Goal: Information Seeking & Learning: Learn about a topic

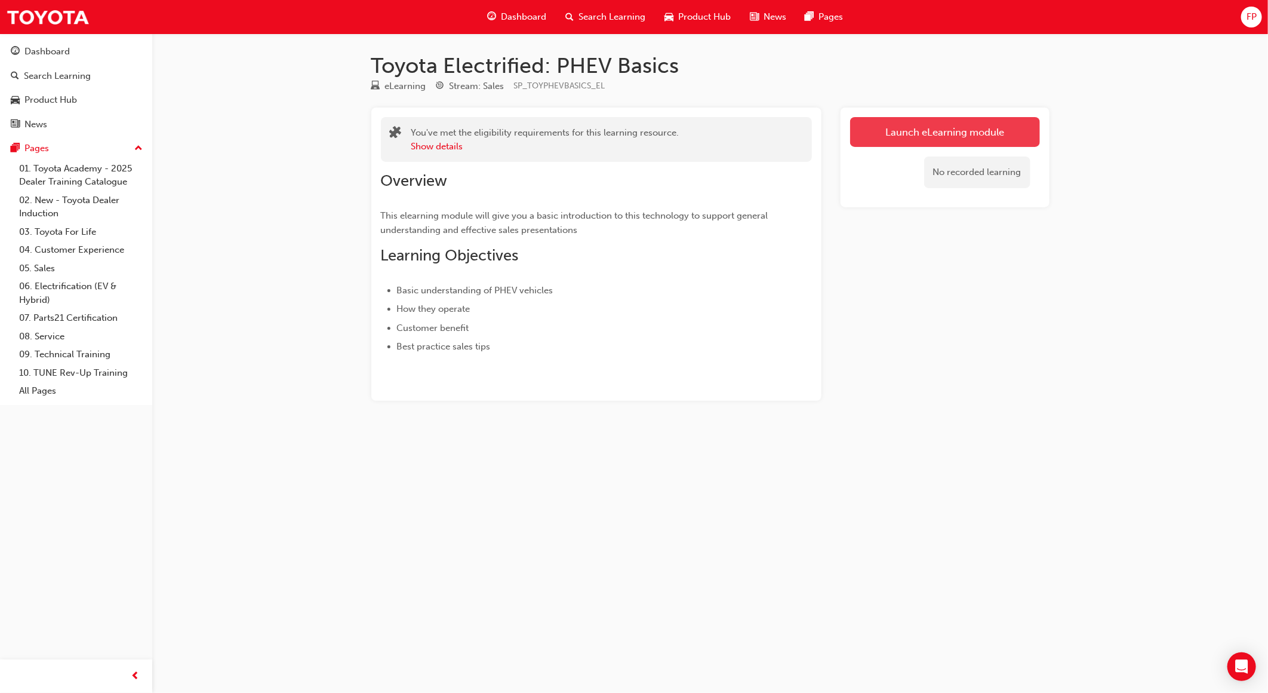
click at [937, 143] on link "Launch eLearning module" at bounding box center [945, 132] width 190 height 30
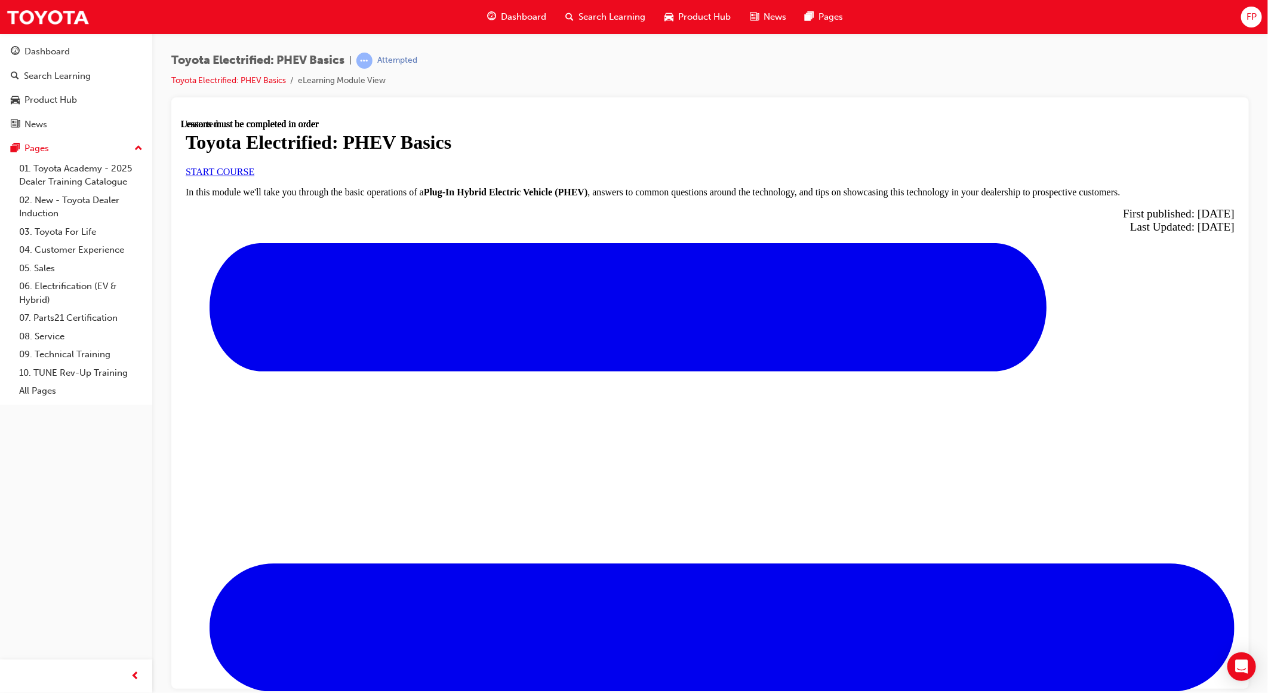
click at [254, 176] on span "START COURSE" at bounding box center [219, 171] width 69 height 10
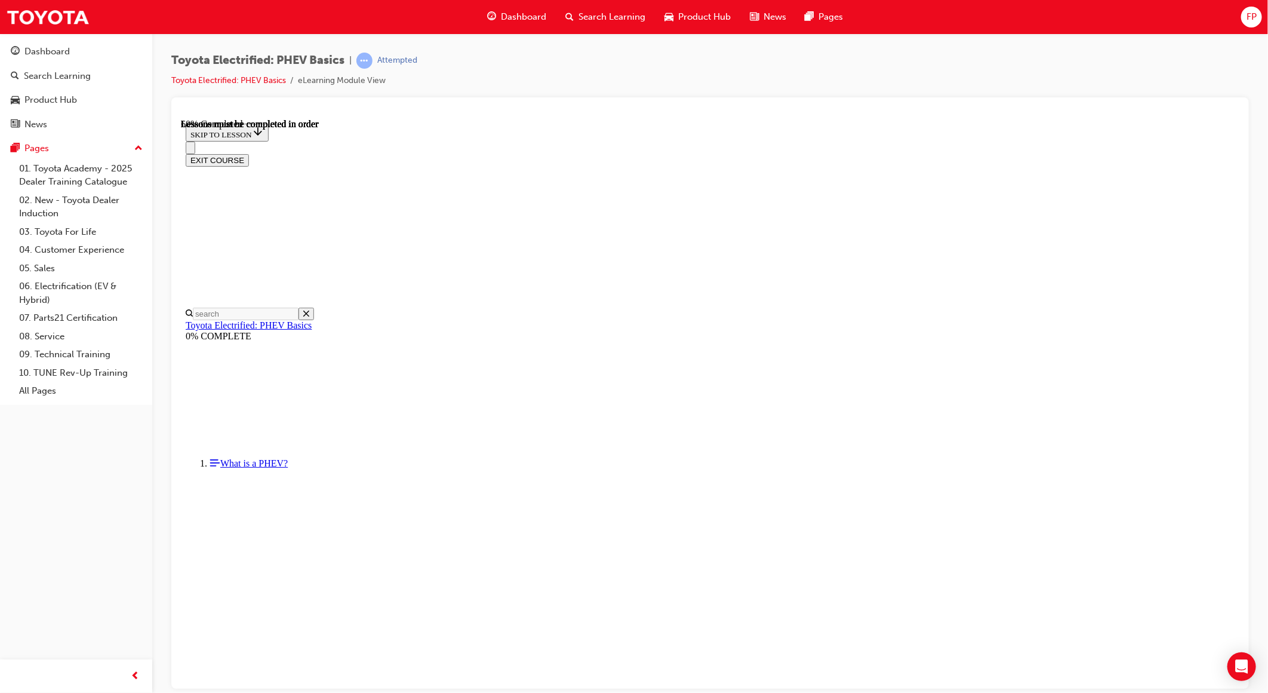
scroll to position [700, 0]
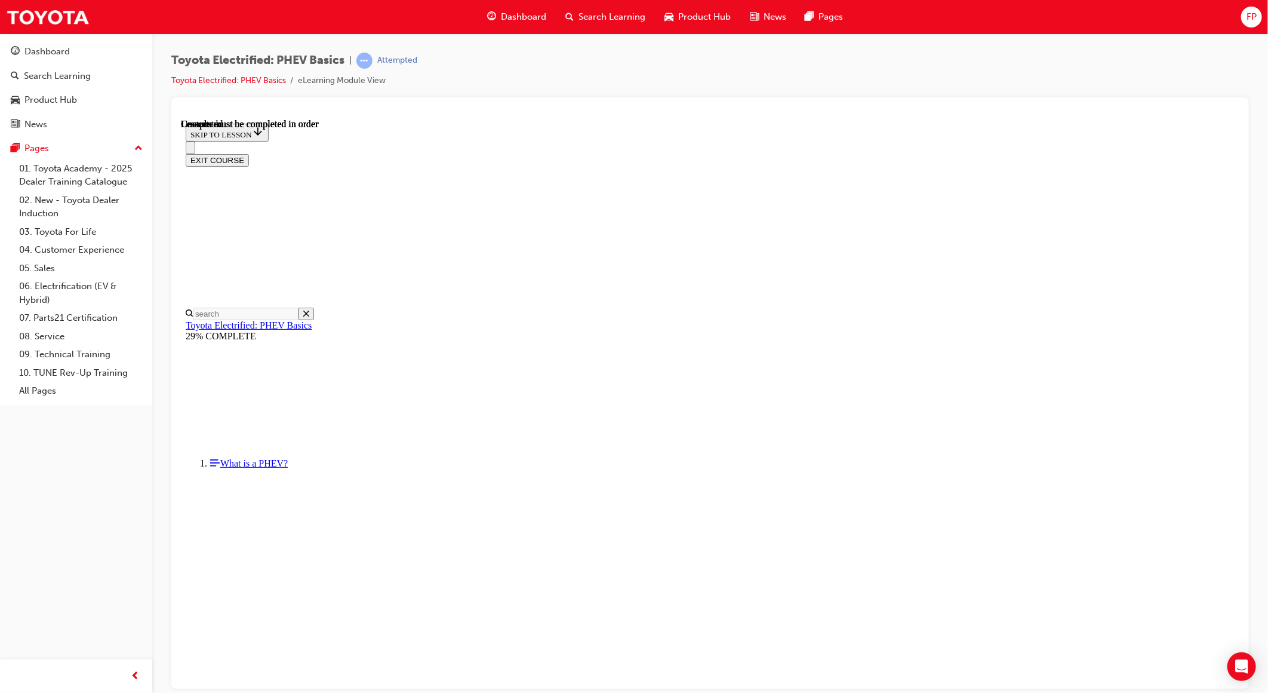
scroll to position [229, 0]
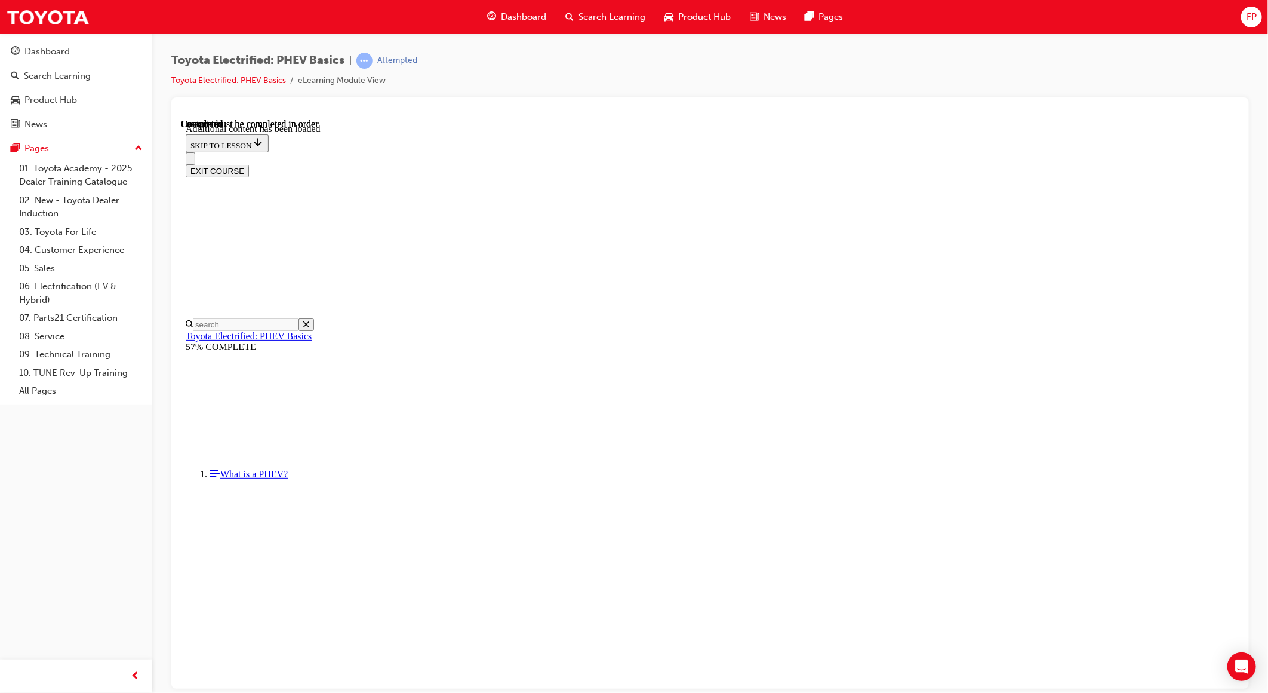
scroll to position [700, 0]
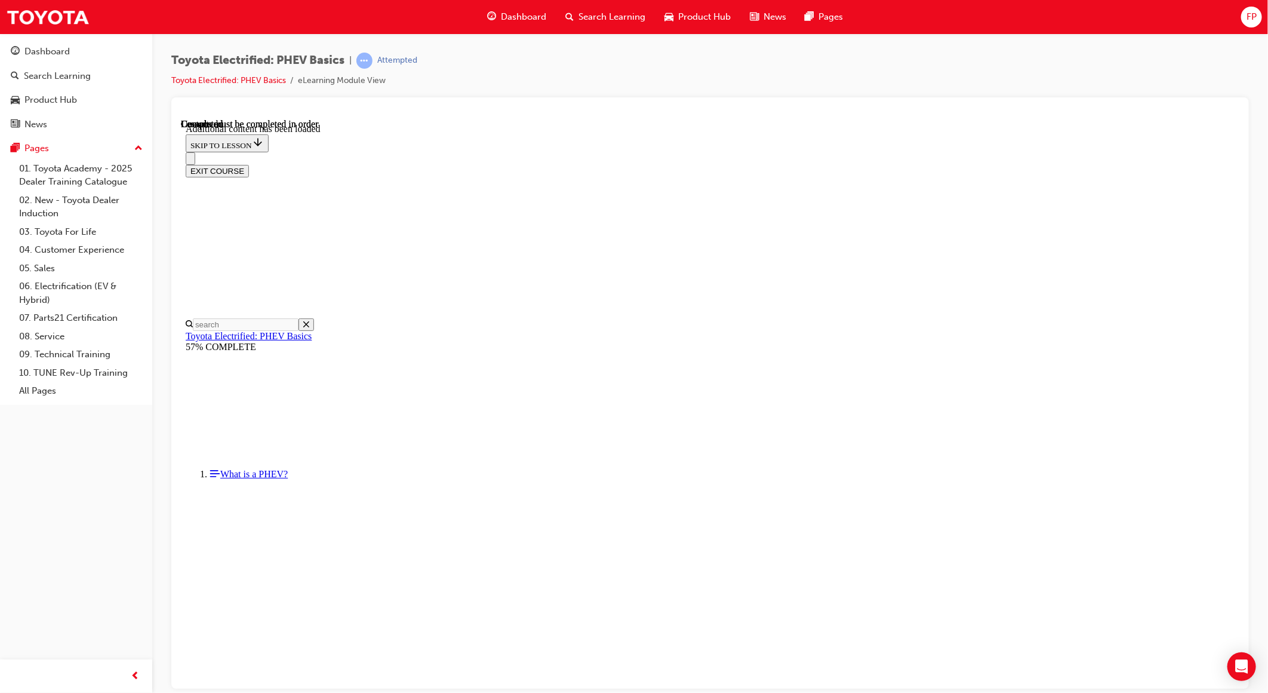
scroll to position [1524, 0]
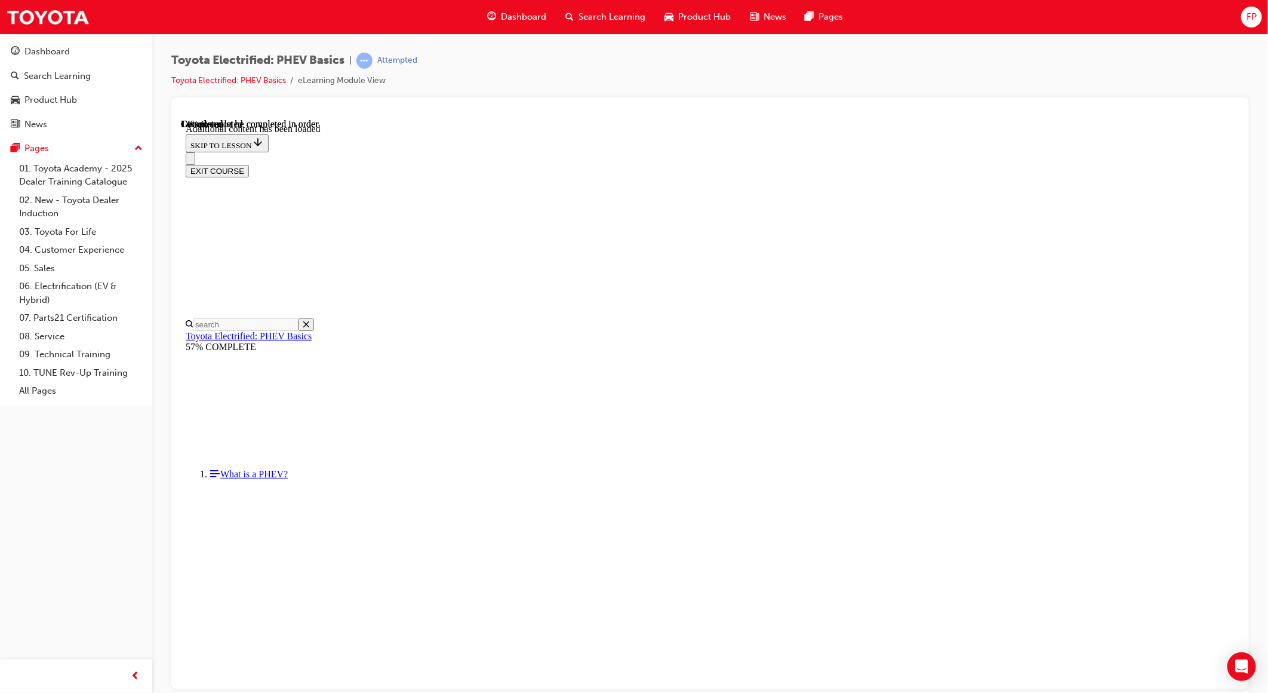
scroll to position [36, 0]
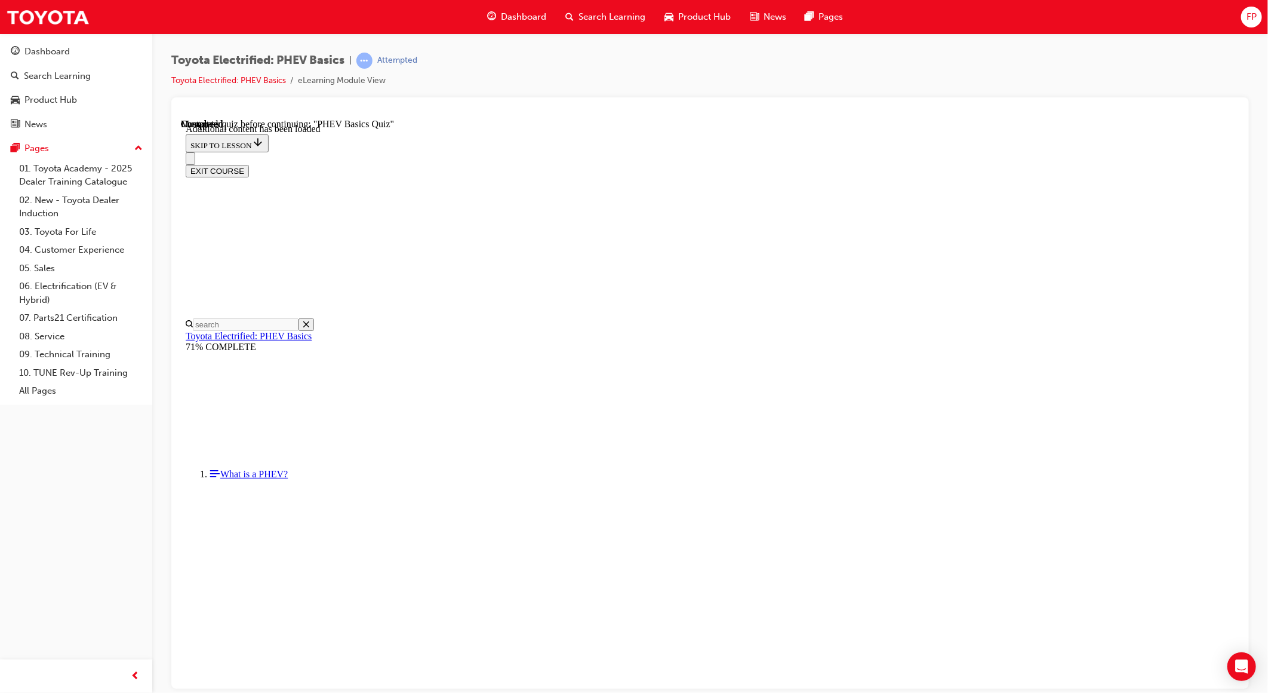
radio input "true"
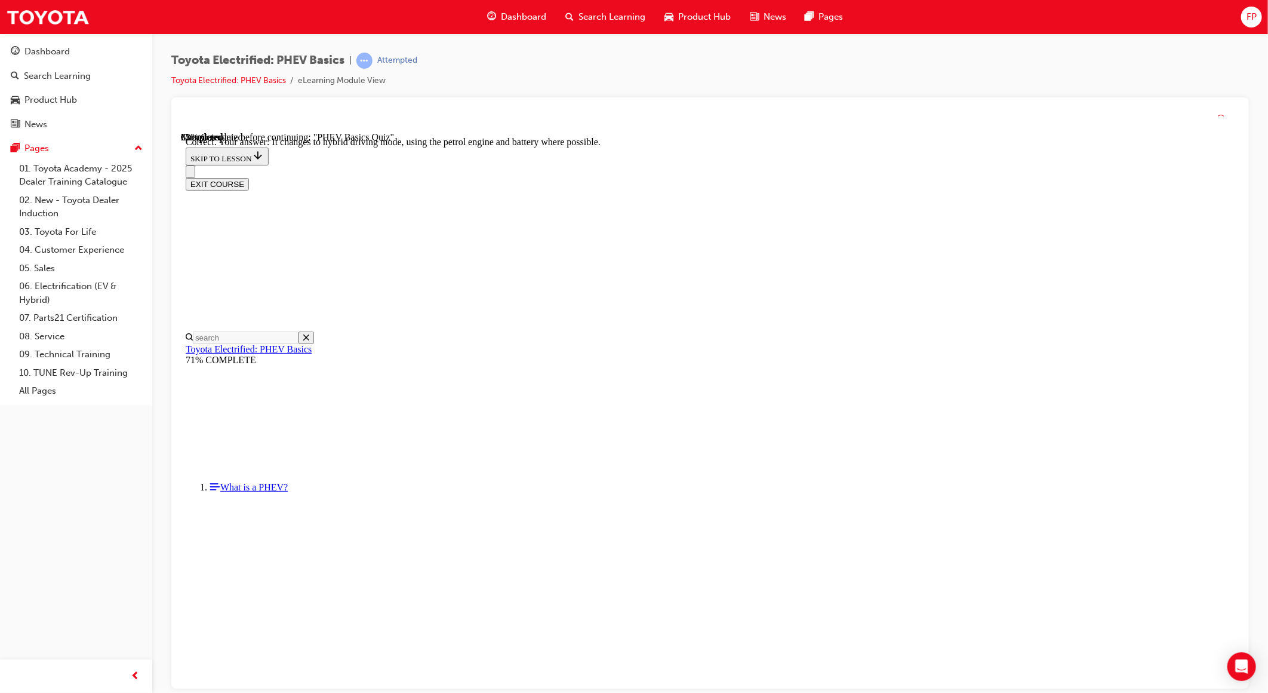
scroll to position [38, 0]
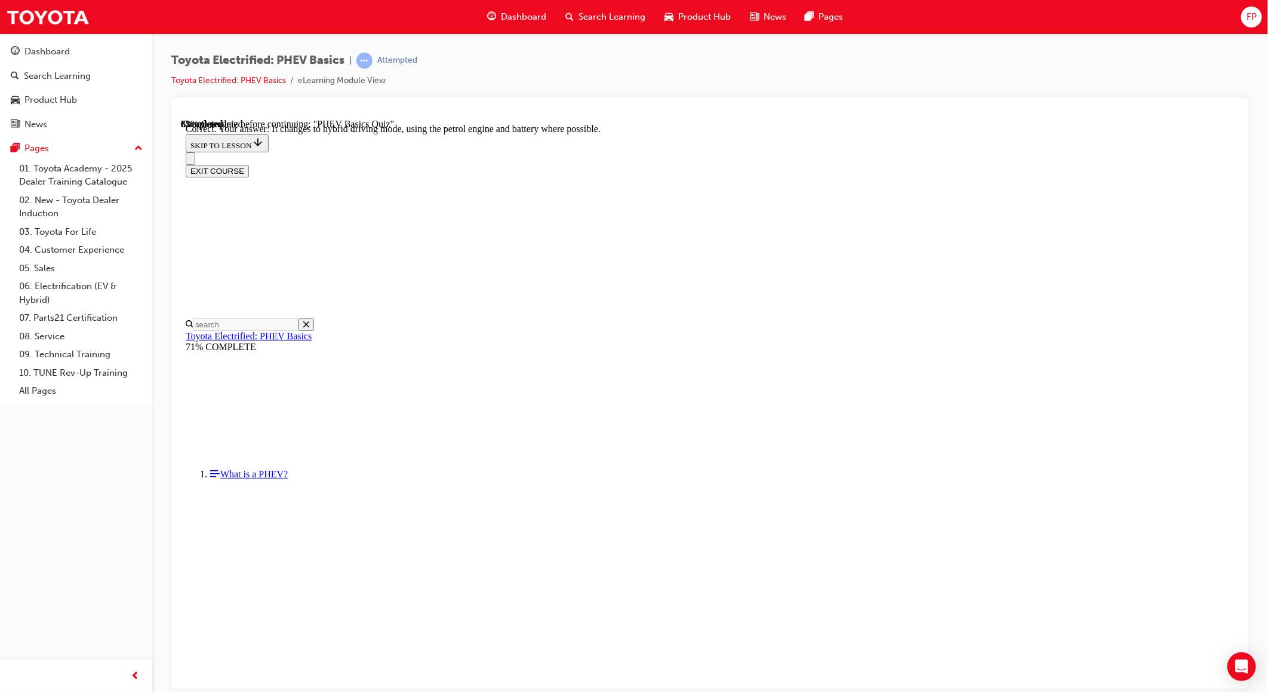
radio input "true"
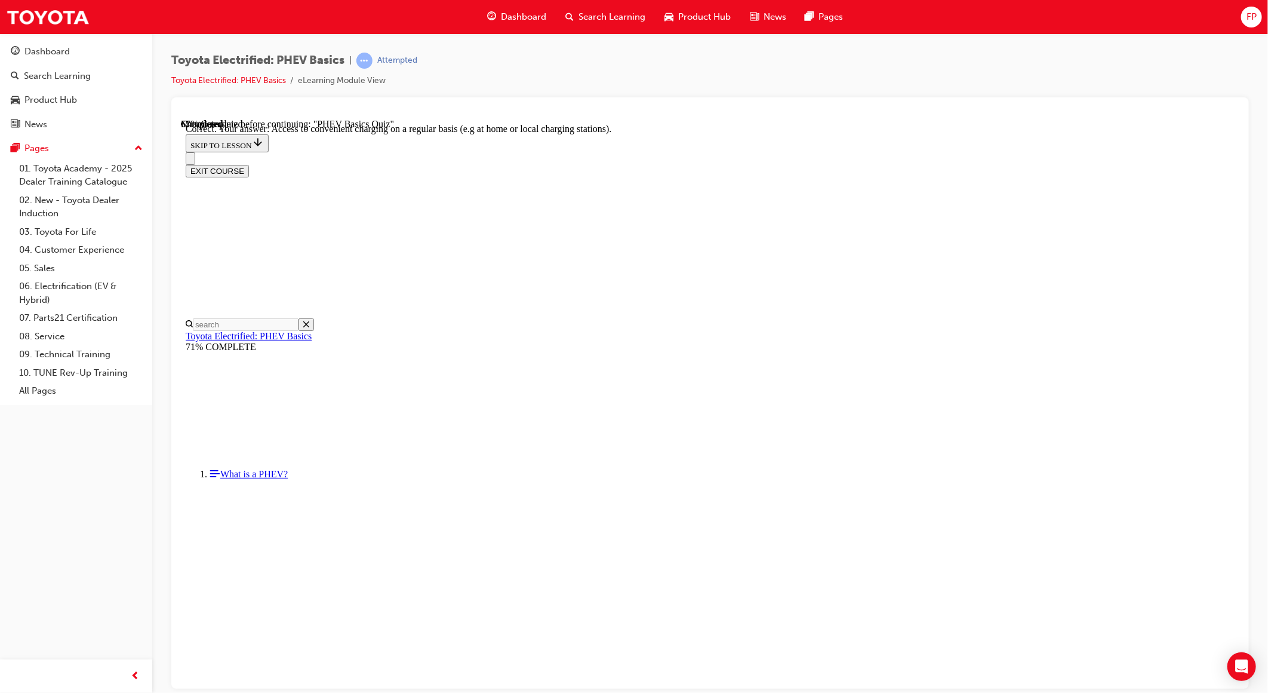
scroll to position [133, 0]
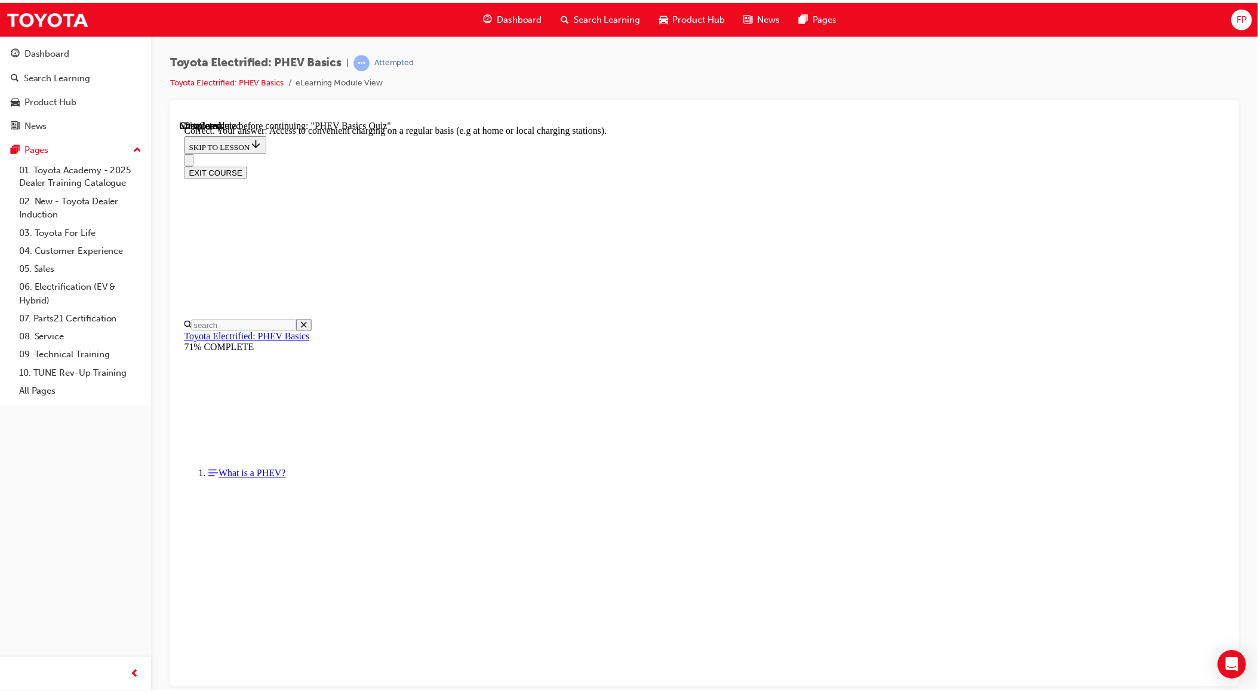
scroll to position [38, 0]
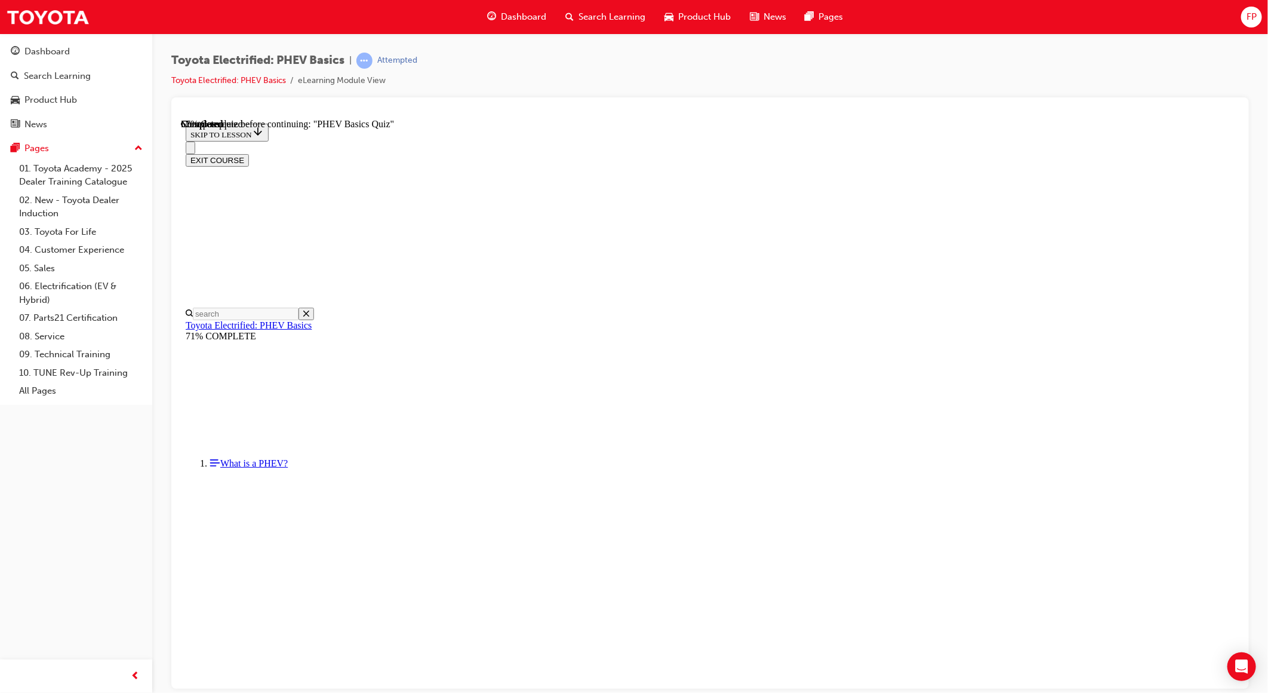
radio input "true"
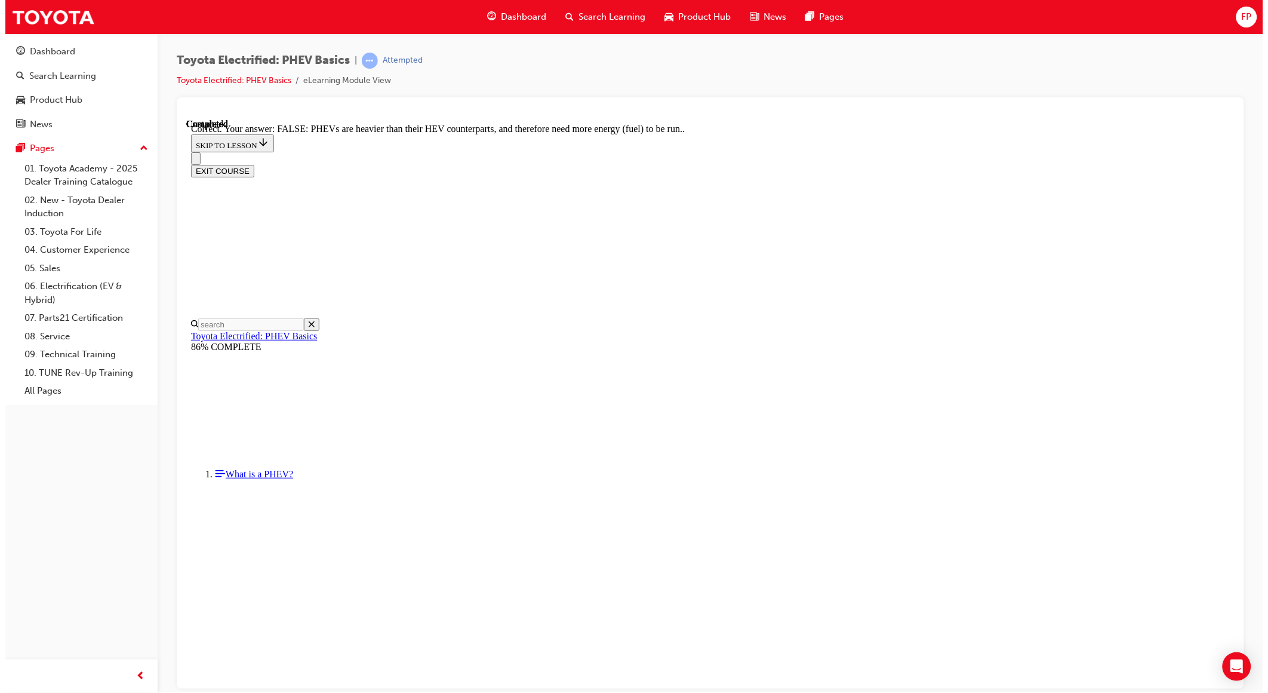
scroll to position [61, 0]
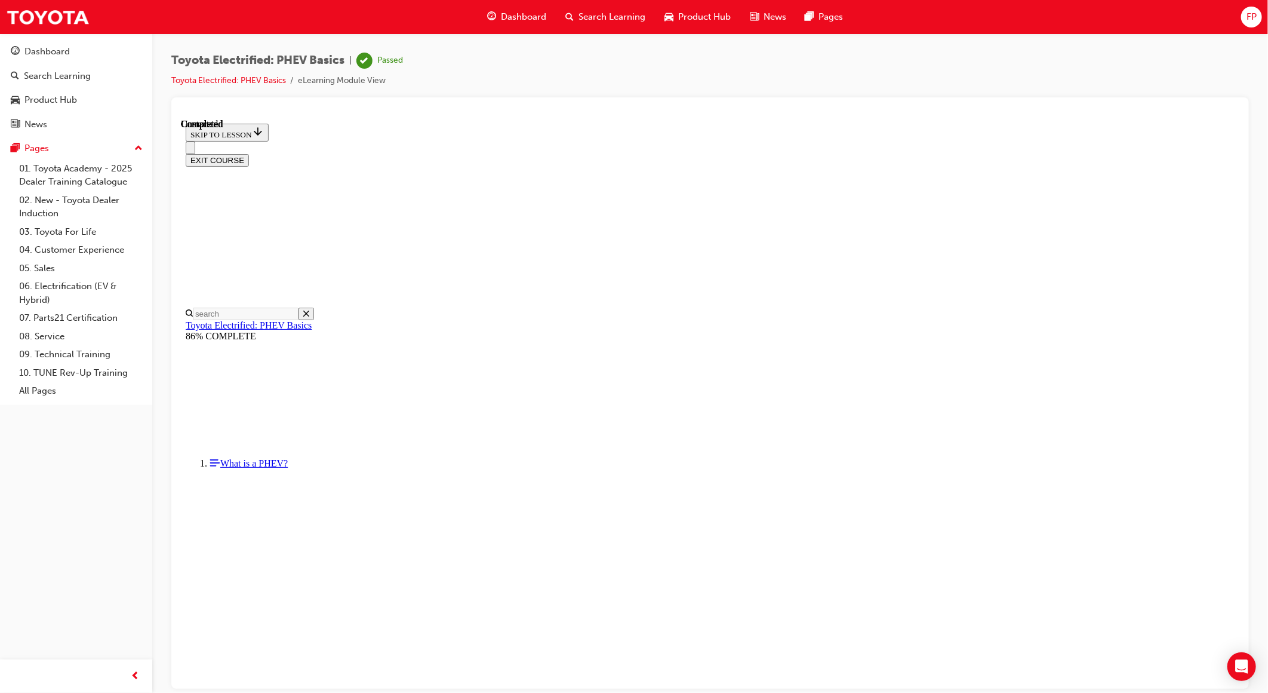
scroll to position [76, 0]
click at [248, 153] on button "EXIT COURSE" at bounding box center [216, 159] width 63 height 13
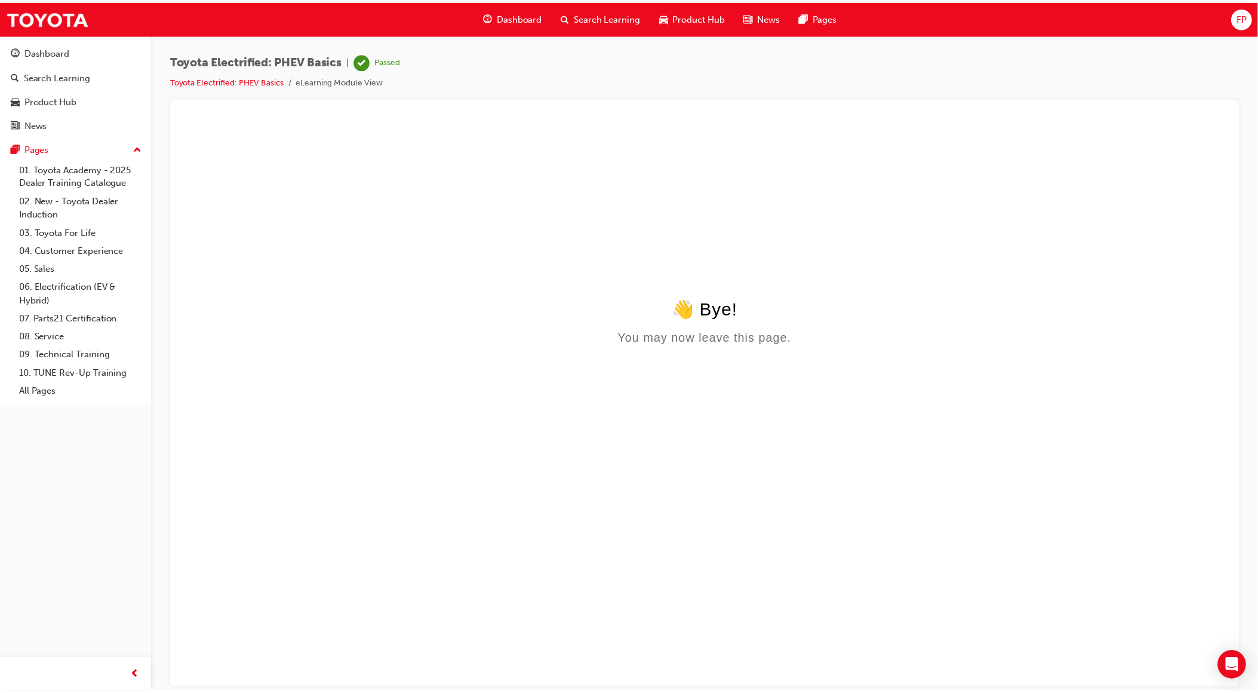
scroll to position [0, 0]
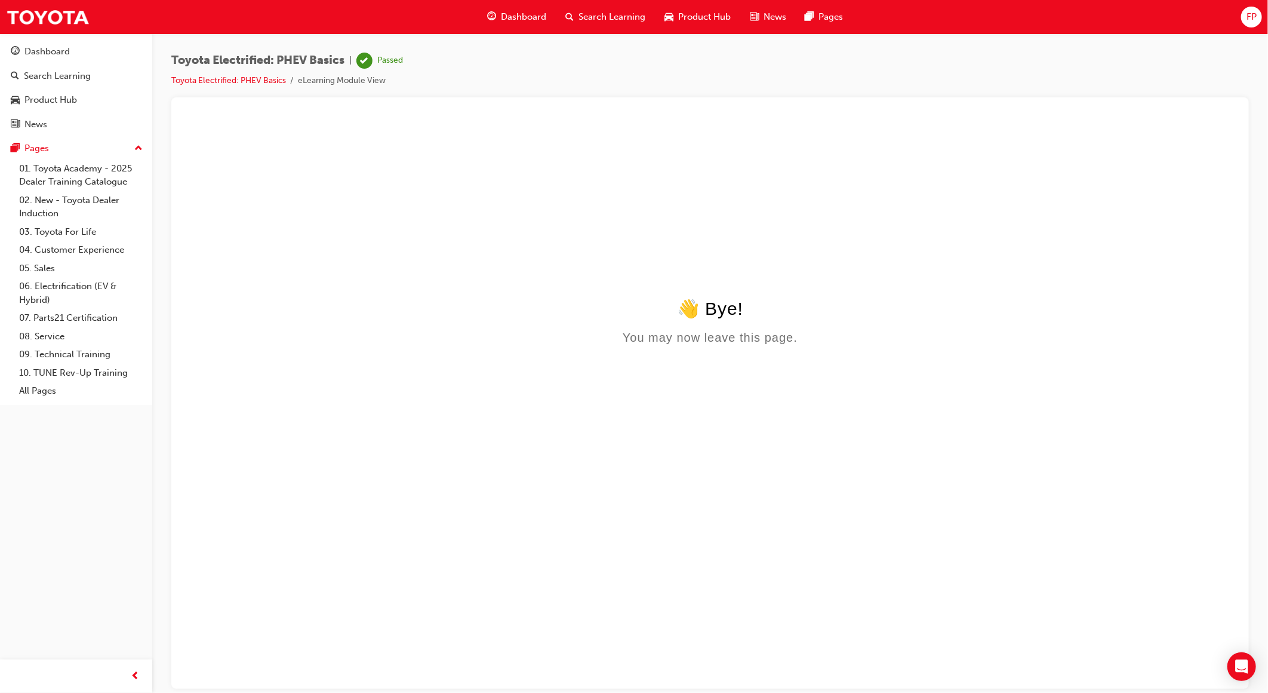
click at [533, 9] on div "Dashboard" at bounding box center [517, 17] width 78 height 24
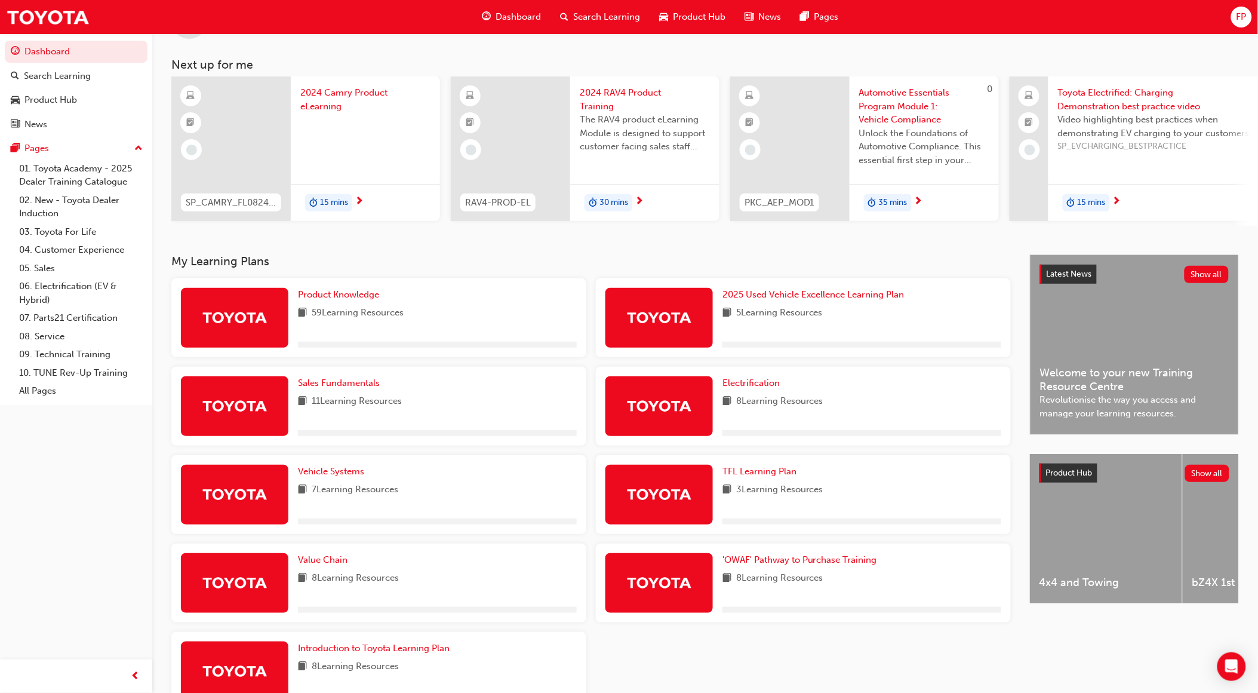
scroll to position [130, 0]
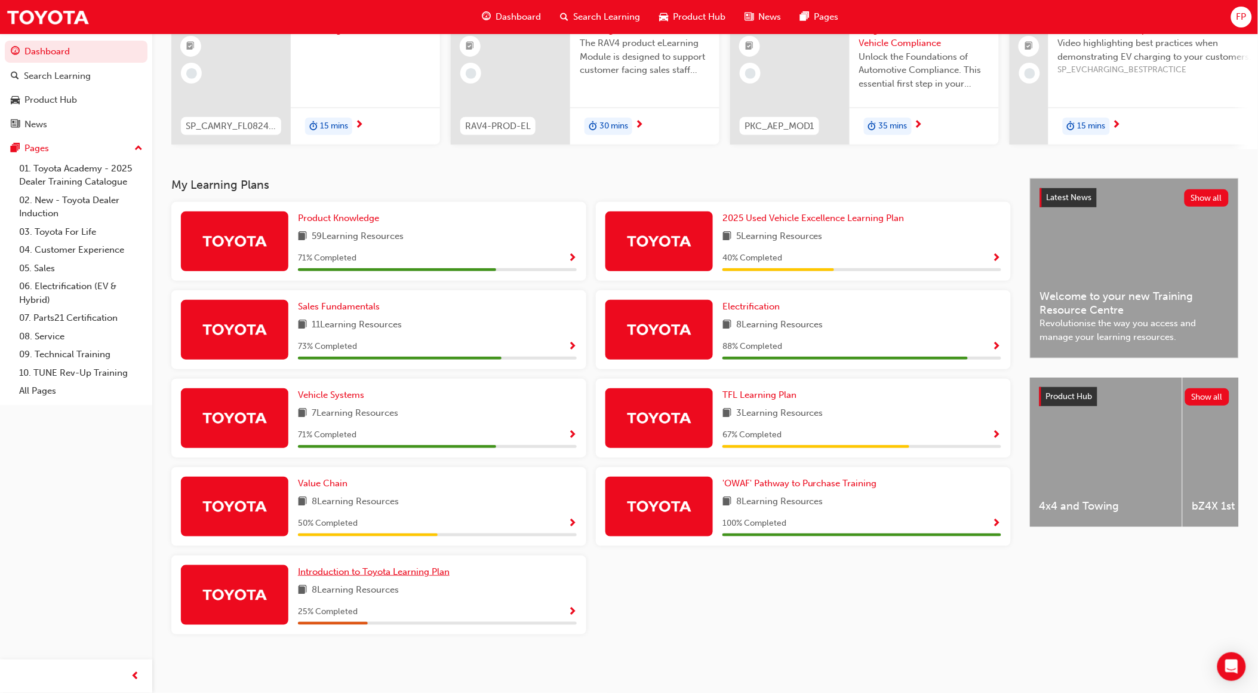
click at [353, 574] on span "Introduction to Toyota Learning Plan" at bounding box center [374, 571] width 152 height 11
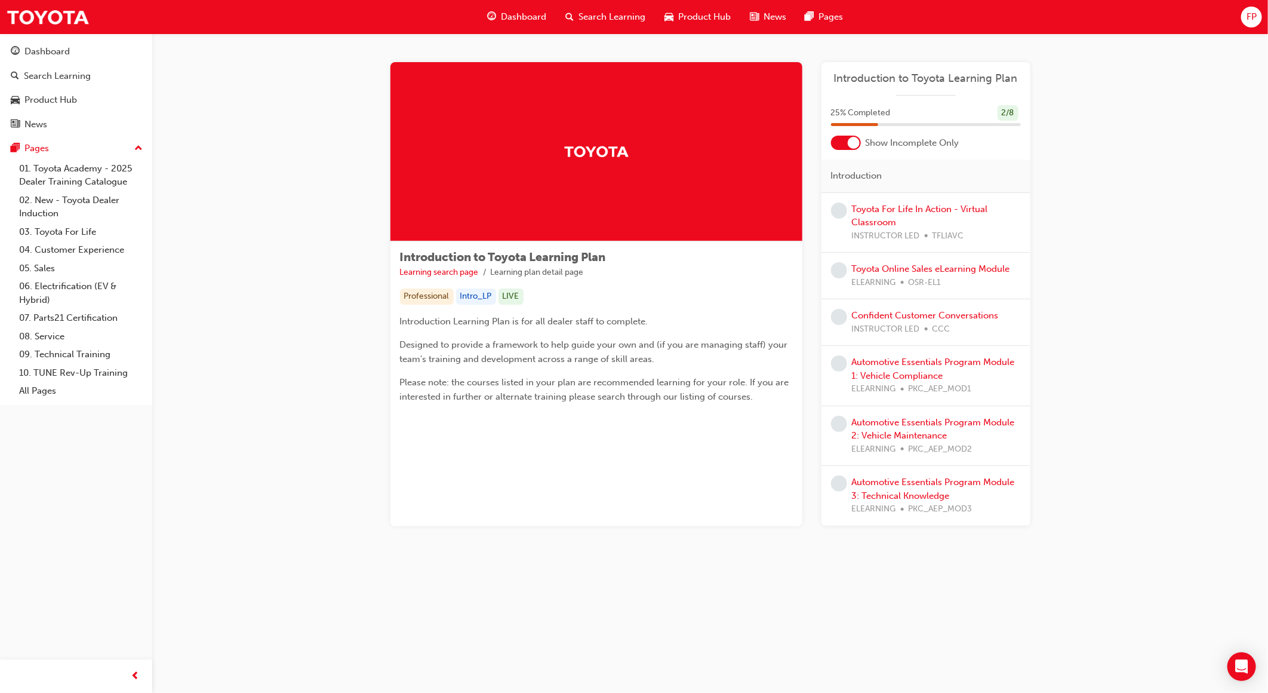
click at [737, 579] on div "Introduction to Toyota Learning Plan Learning search page Learning plan detail …" at bounding box center [710, 308] width 716 height 550
click at [876, 270] on link "Toyota Online Sales eLearning Module" at bounding box center [931, 268] width 158 height 11
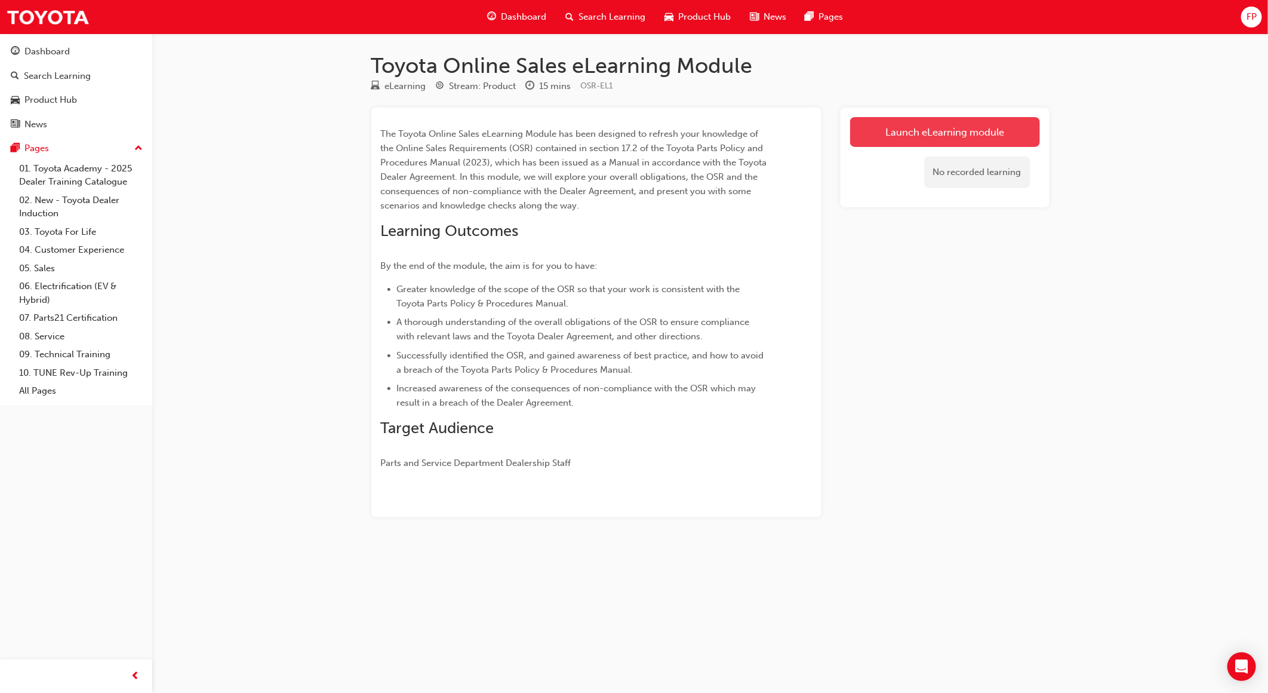
click at [916, 131] on link "Launch eLearning module" at bounding box center [945, 132] width 190 height 30
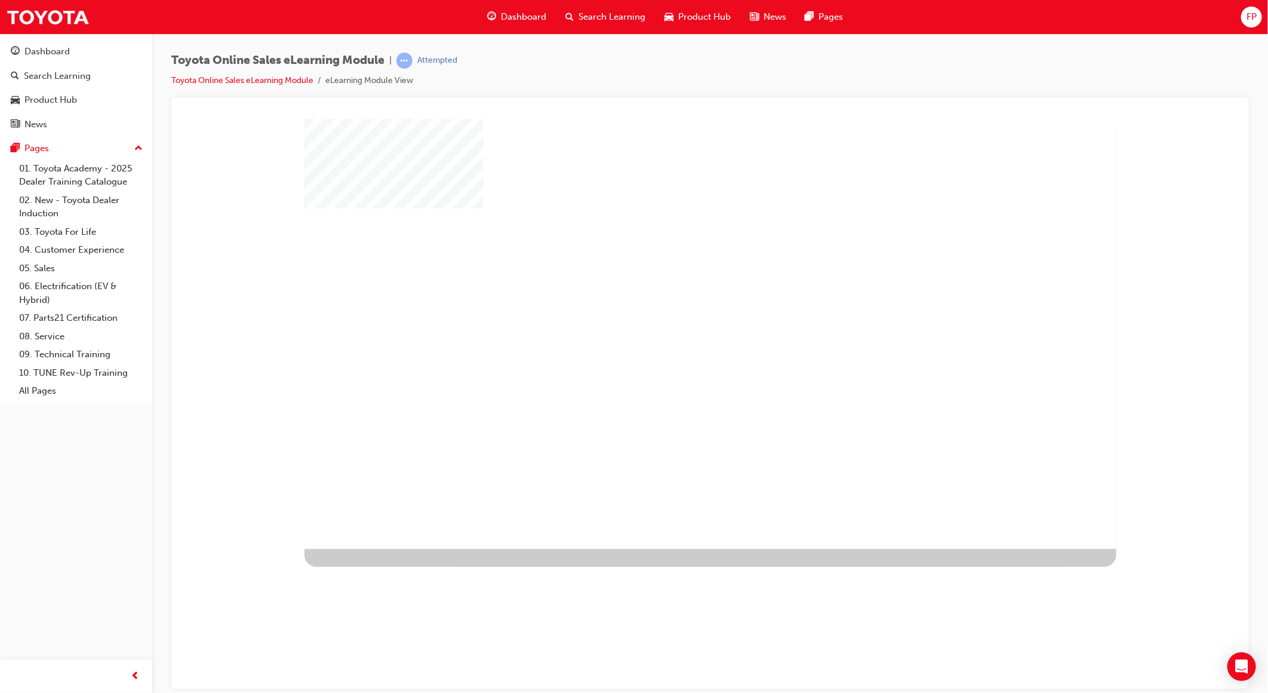
click at [675, 299] on div "play" at bounding box center [675, 299] width 0 height 0
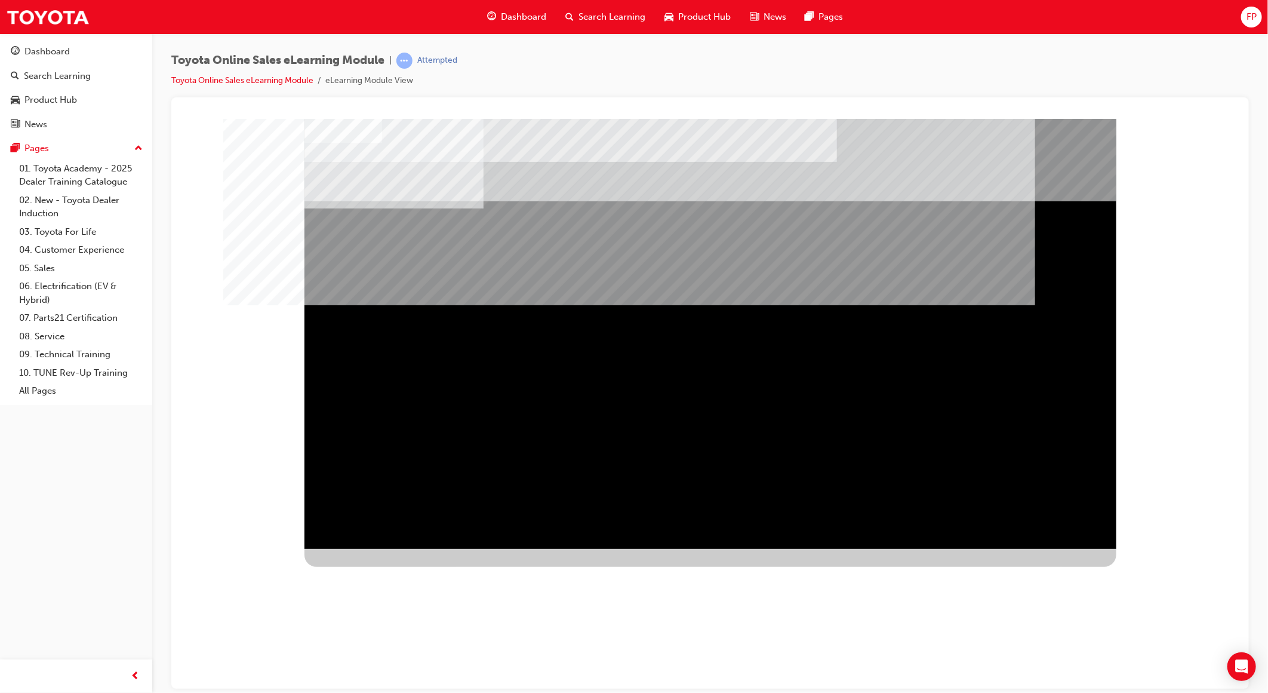
click at [379, 692] on div "NEXT Trigger this button to go to the next slide" at bounding box center [341, 705] width 75 height 21
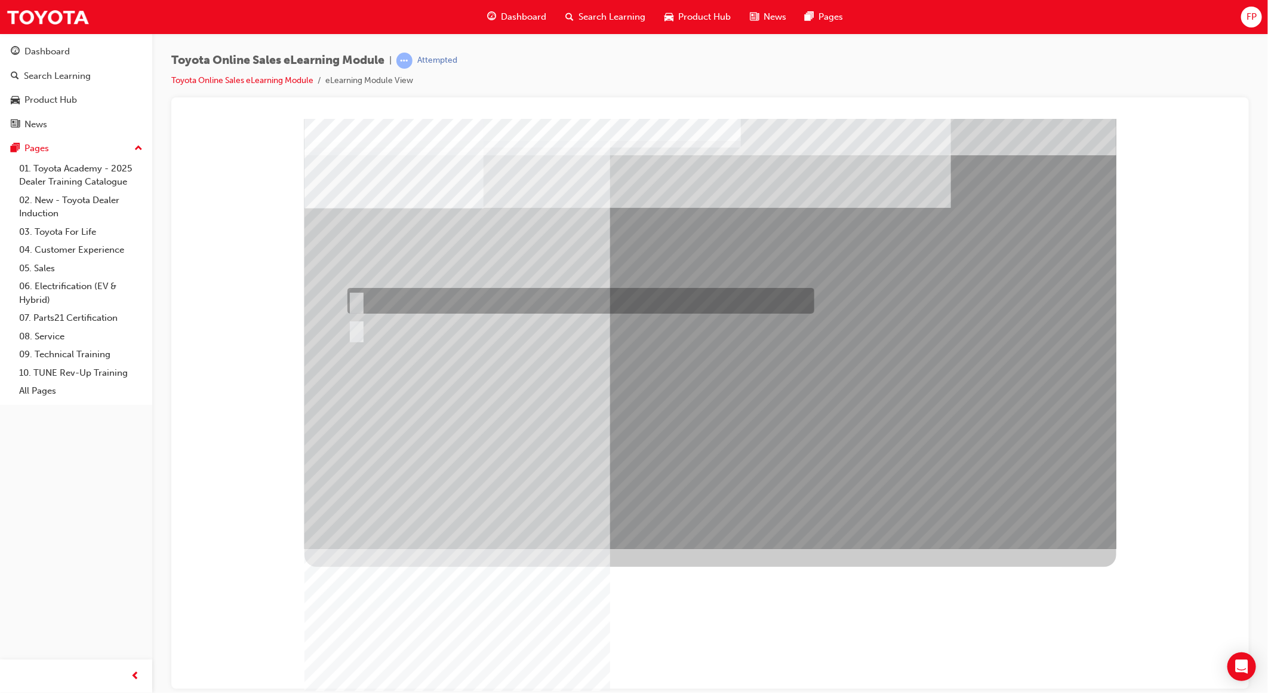
click at [359, 294] on input "True" at bounding box center [353, 300] width 13 height 13
radio input "true"
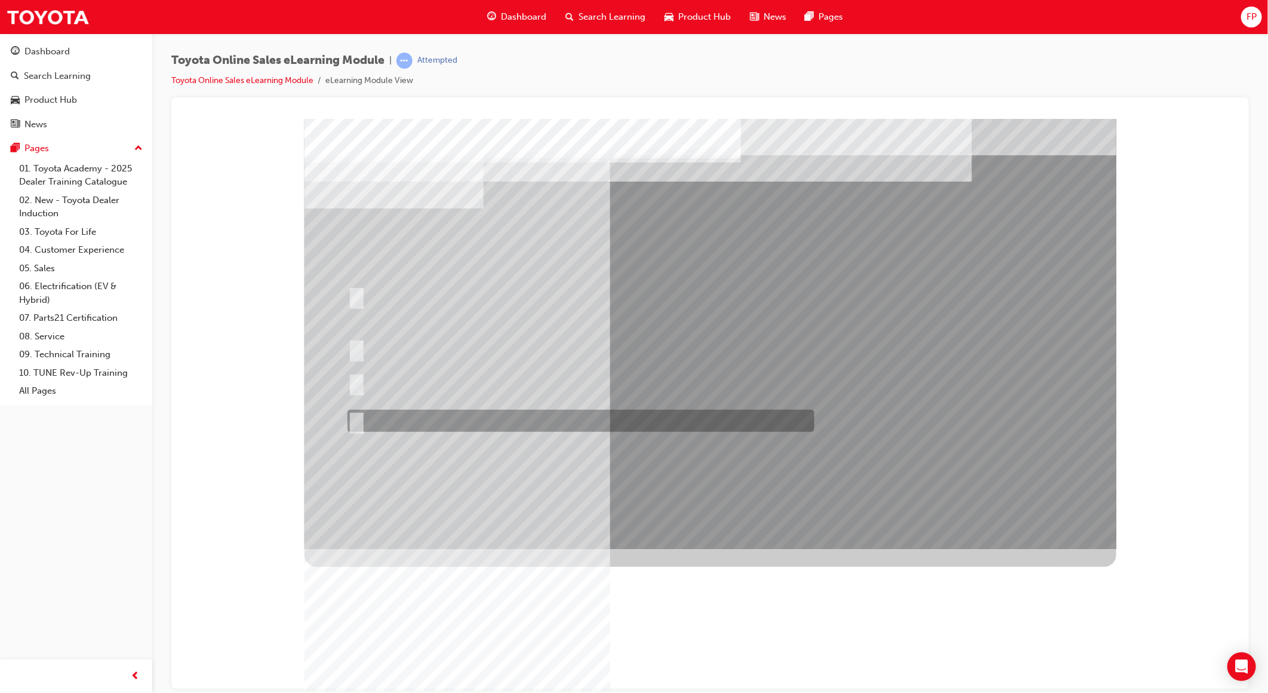
click at [359, 418] on input "It must be TMCA approved Dealer name." at bounding box center [353, 420] width 13 height 13
radio input "true"
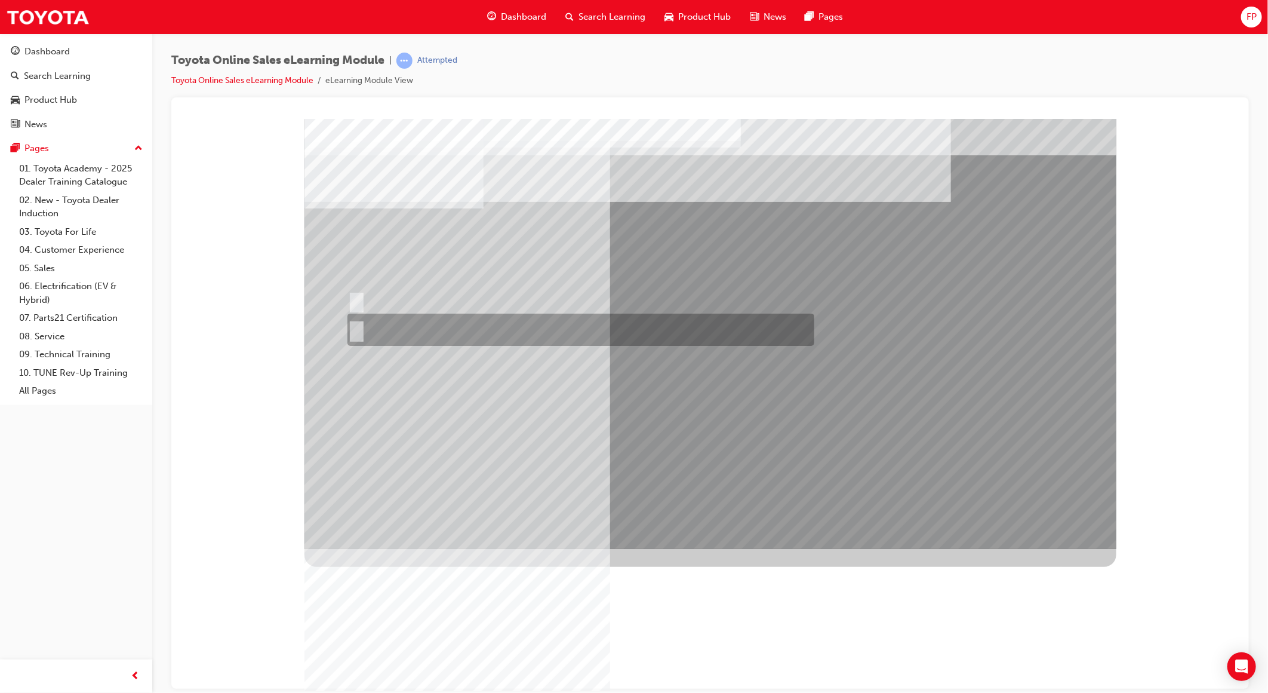
drag, startPoint x: 353, startPoint y: 321, endPoint x: 361, endPoint y: 327, distance: 9.8
click at [356, 324] on div at bounding box center [577, 329] width 467 height 32
radio input "true"
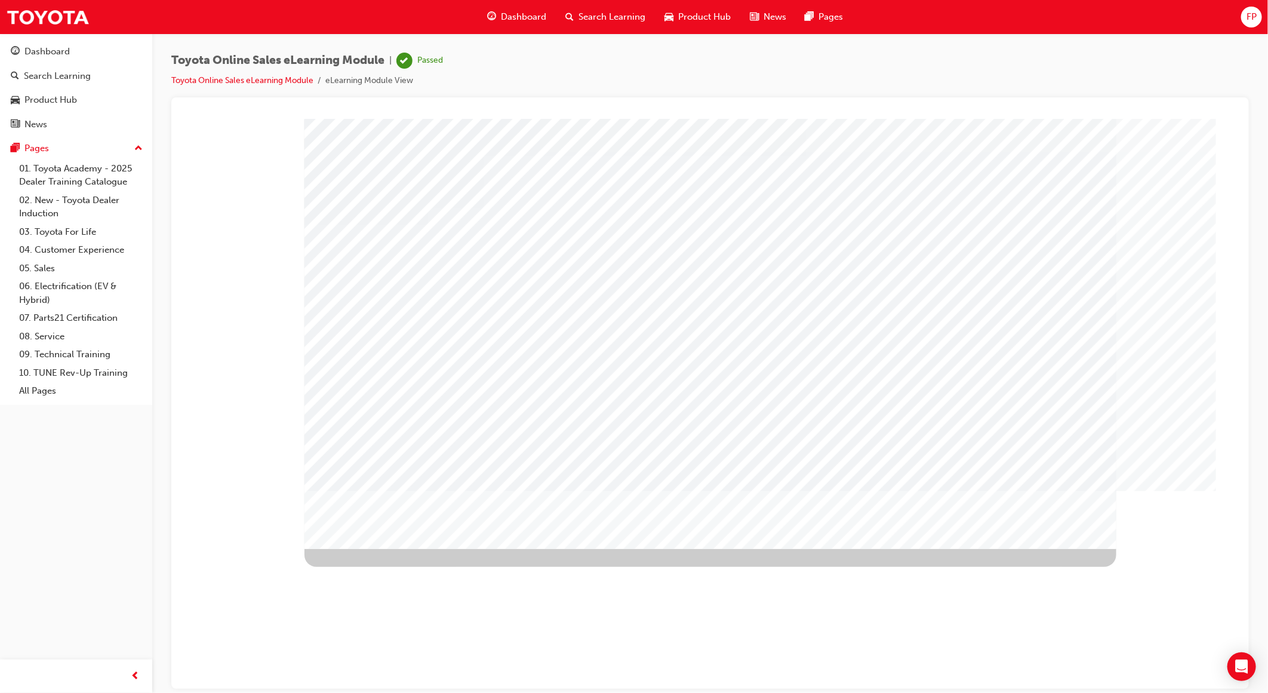
click at [513, 16] on span "Dashboard" at bounding box center [523, 17] width 45 height 14
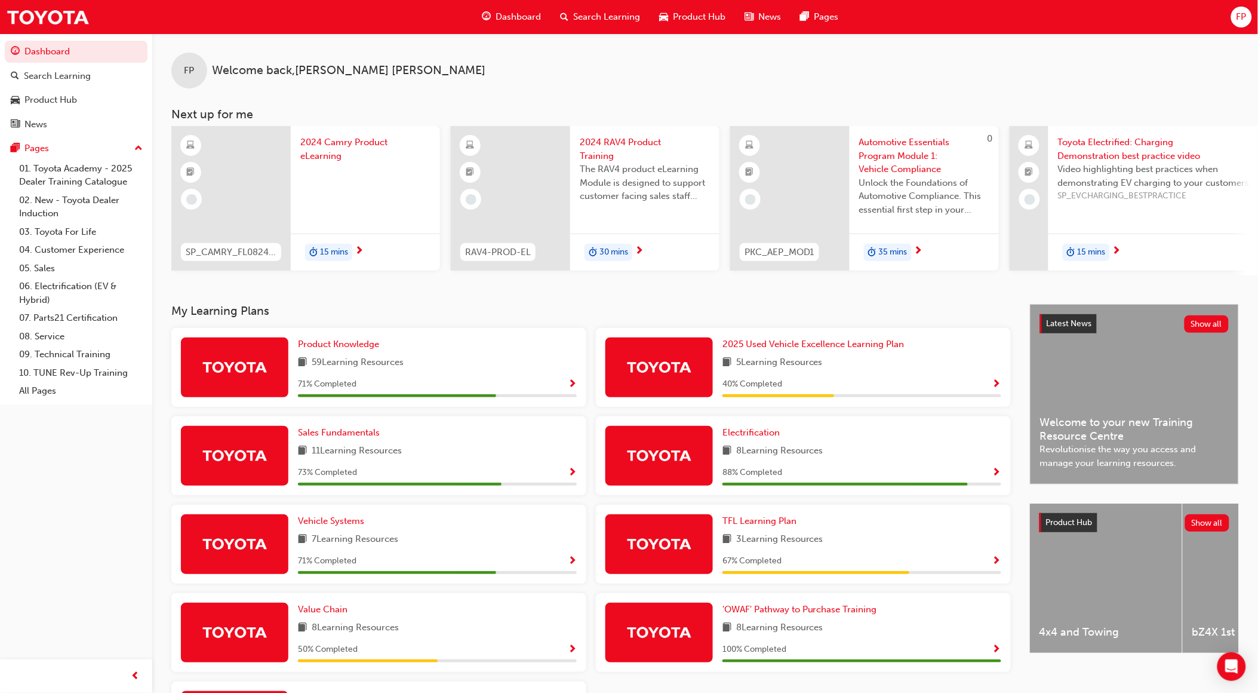
click at [862, 547] on div "3 Learning Resources" at bounding box center [861, 539] width 279 height 15
click at [996, 561] on span "Show Progress" at bounding box center [996, 561] width 9 height 11
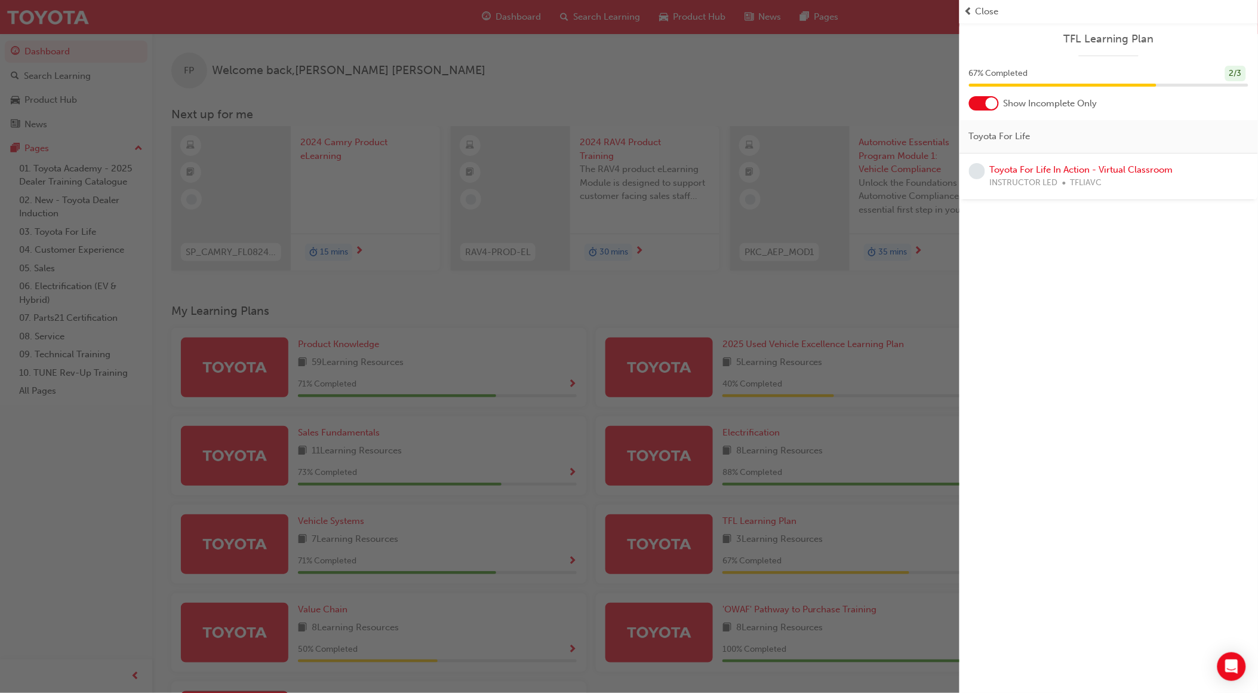
click at [983, 10] on span "Close" at bounding box center [987, 12] width 23 height 14
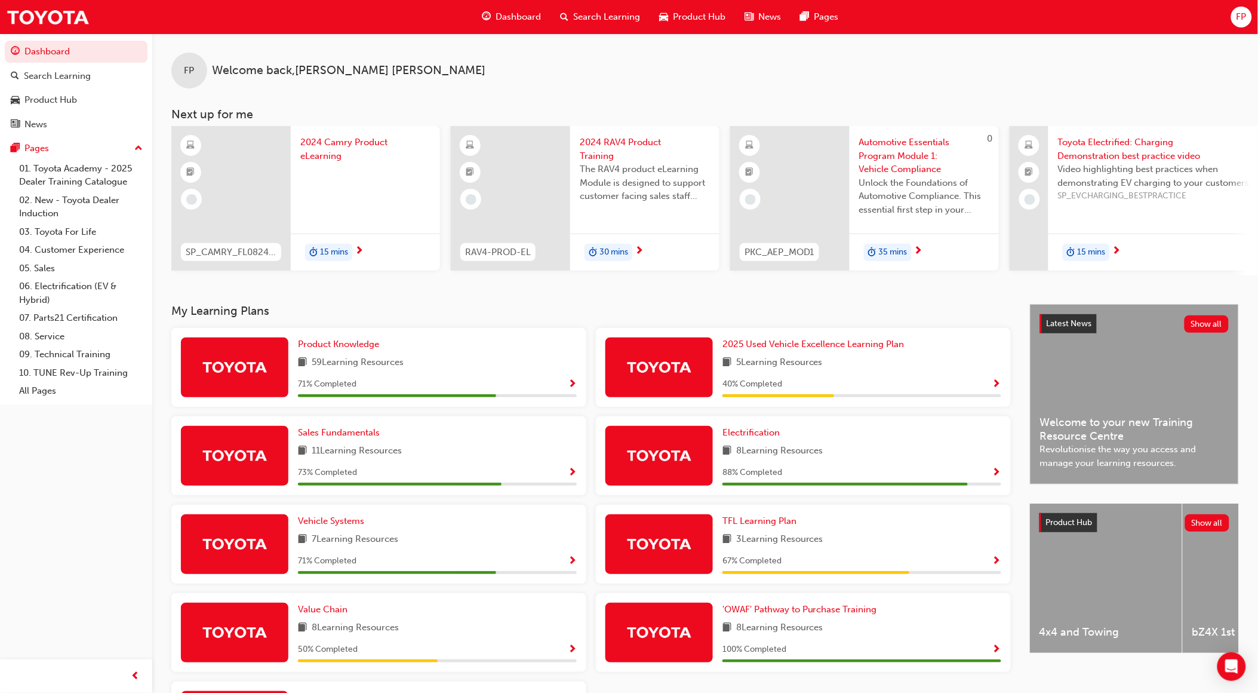
click at [856, 378] on div "2025 Used Vehicle Excellence Learning Plan 5 Learning Resources 40 % Completed" at bounding box center [861, 367] width 279 height 60
click at [997, 386] on span "Show Progress" at bounding box center [996, 384] width 9 height 11
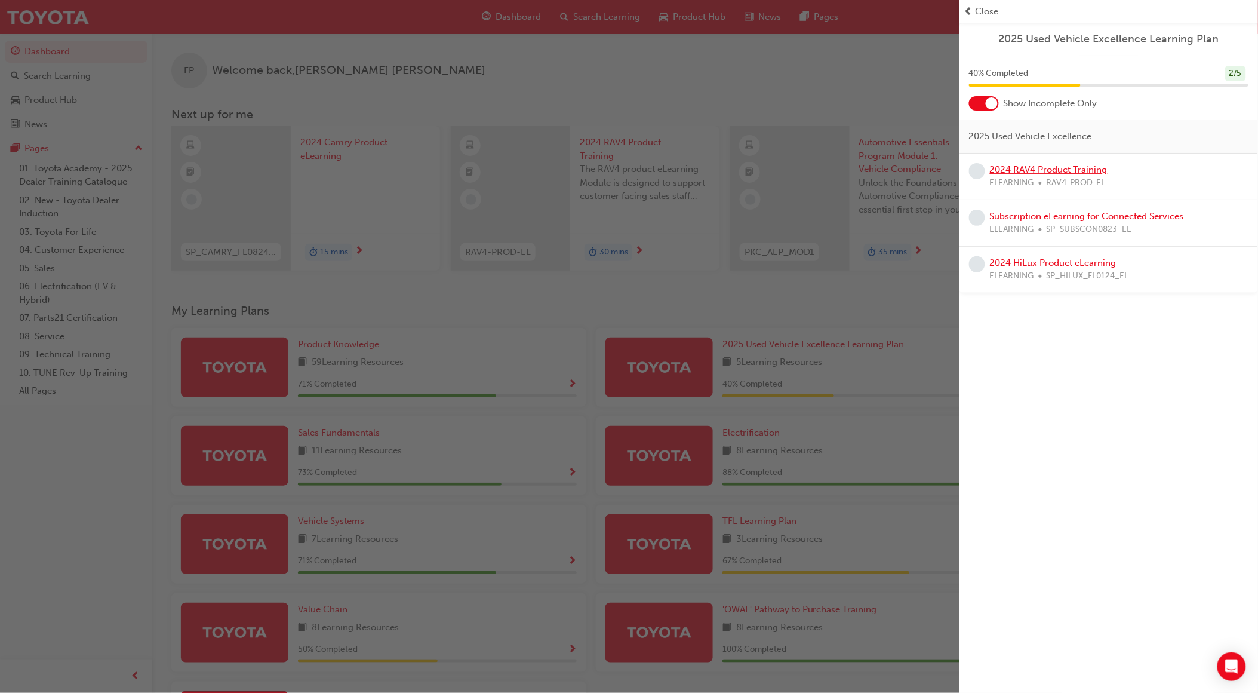
click at [1036, 171] on link "2024 RAV4 Product Training" at bounding box center [1049, 169] width 118 height 11
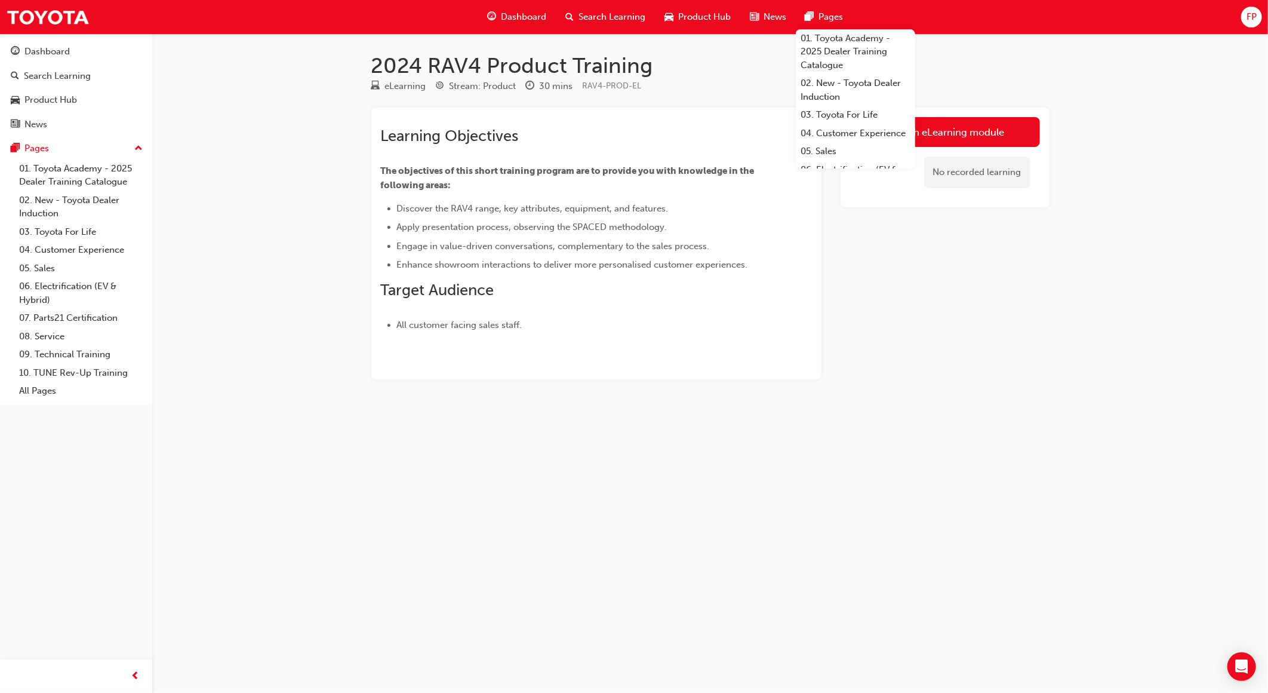
click at [885, 449] on div "2024 RAV4 Product Training eLearning Stream: Product 30 mins RAV4-PROD-EL Learn…" at bounding box center [634, 346] width 1268 height 693
